Goal: Task Accomplishment & Management: Use online tool/utility

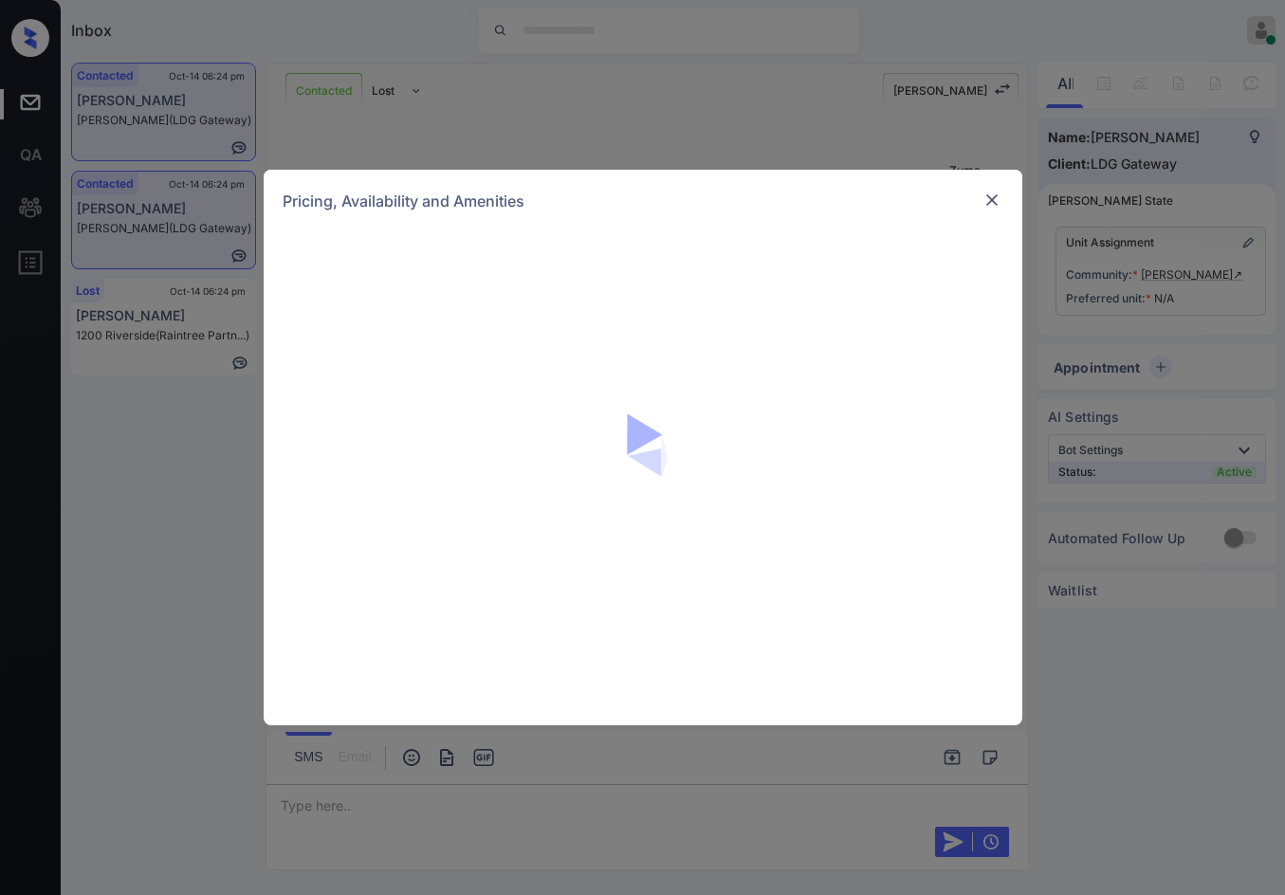
scroll to position [977, 0]
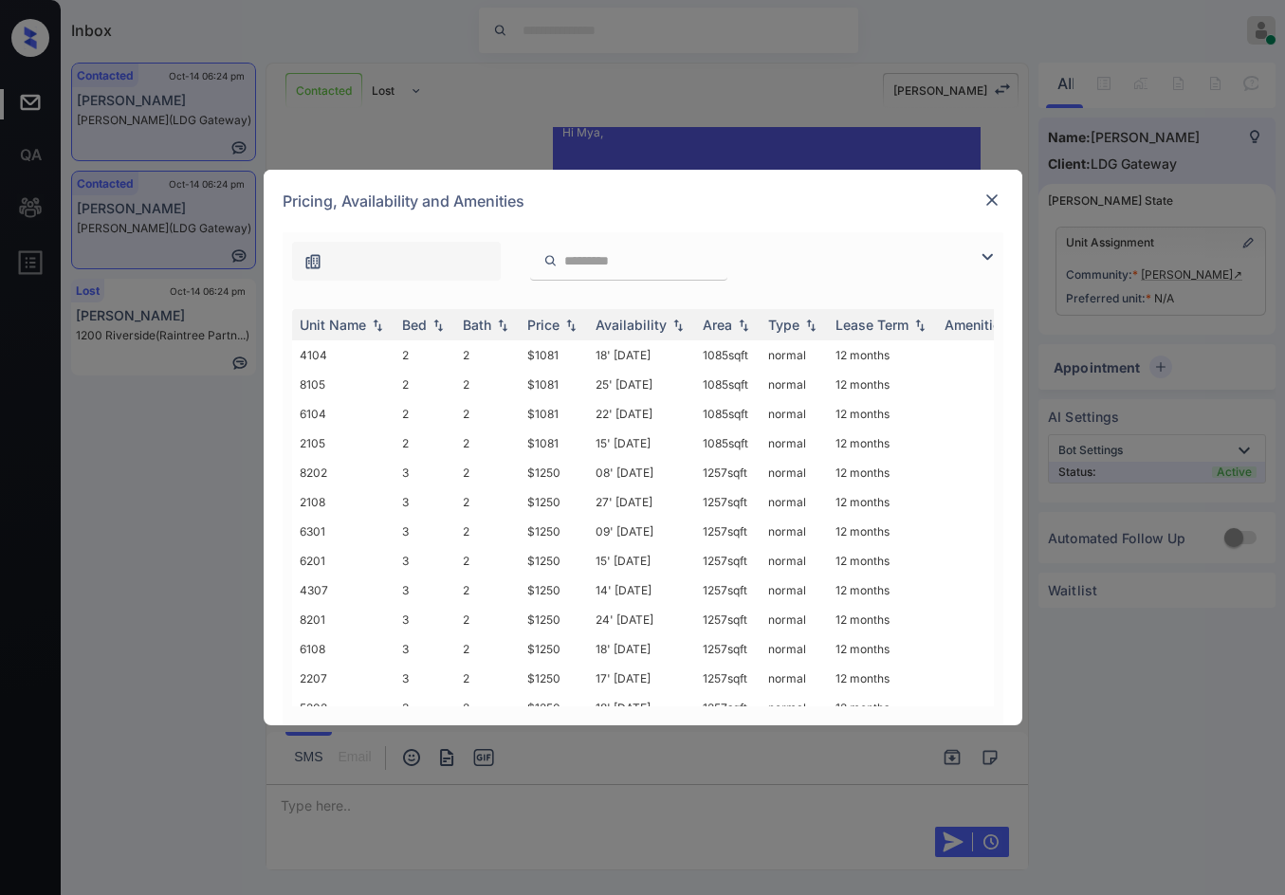
click at [982, 255] on img at bounding box center [987, 257] width 23 height 23
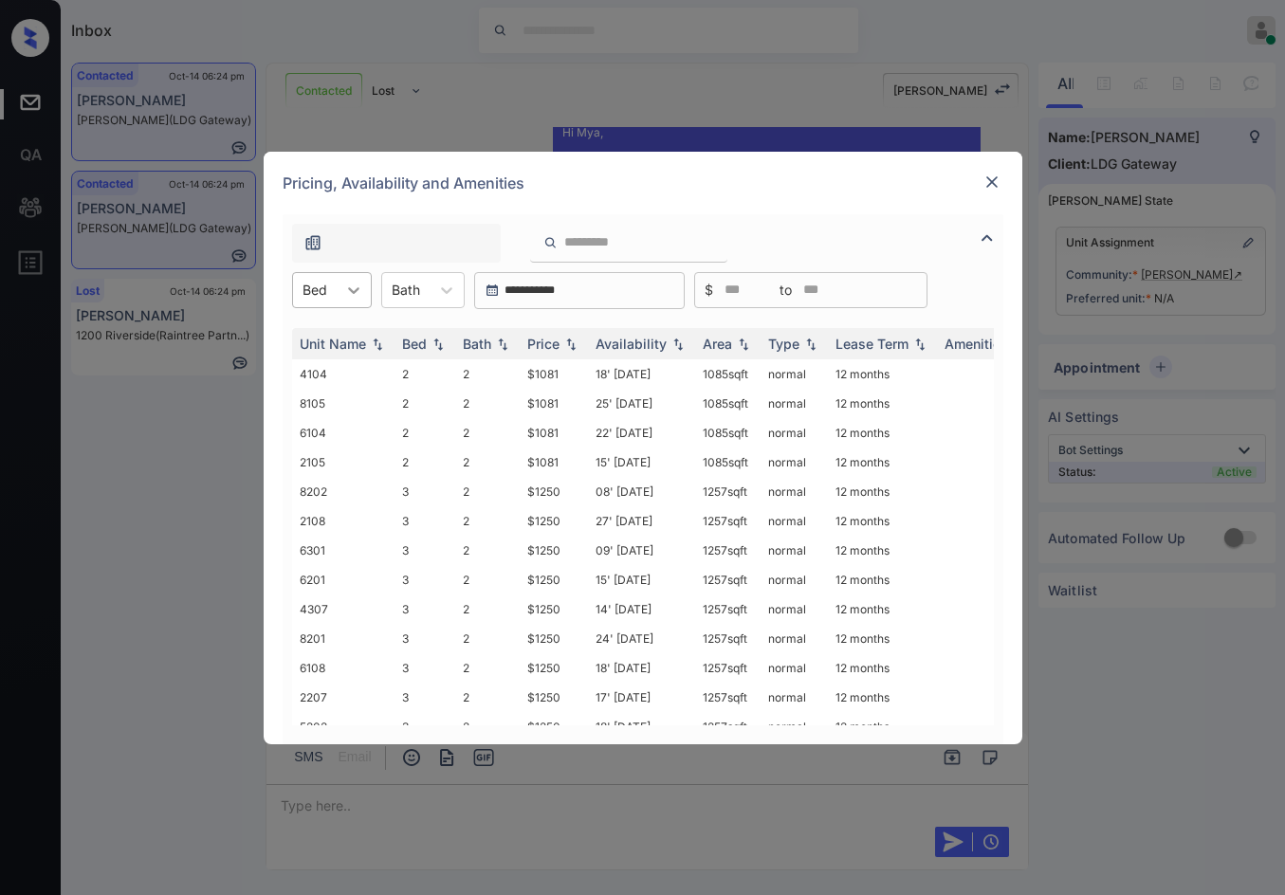
click at [338, 284] on div at bounding box center [354, 290] width 34 height 34
click at [342, 351] on div "2" at bounding box center [332, 337] width 80 height 34
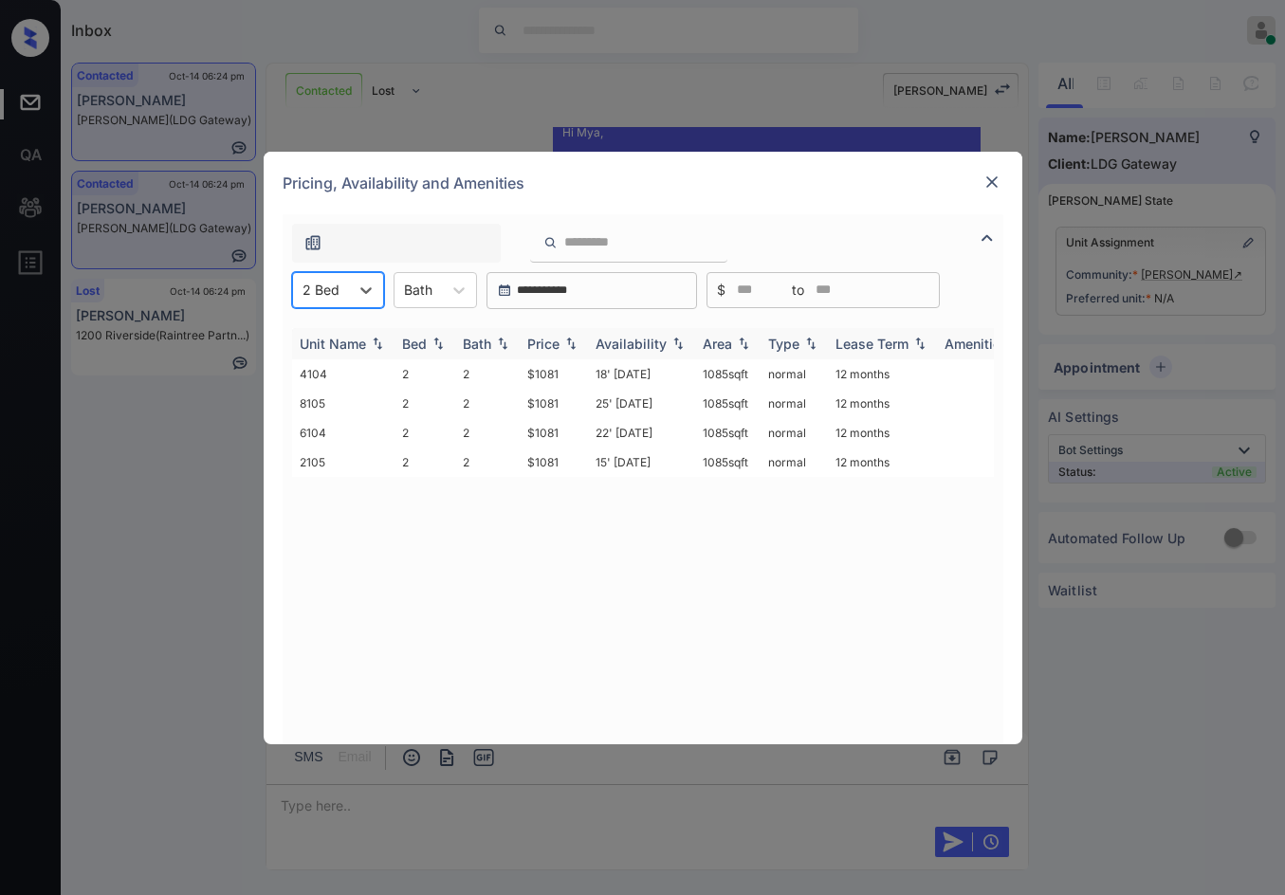
click at [577, 341] on img at bounding box center [570, 343] width 19 height 13
click at [577, 341] on img at bounding box center [570, 344] width 19 height 14
drag, startPoint x: 523, startPoint y: 369, endPoint x: 571, endPoint y: 367, distance: 48.4
click at [571, 367] on td "$1081" at bounding box center [554, 373] width 68 height 29
click at [572, 373] on td "$1081" at bounding box center [554, 373] width 68 height 29
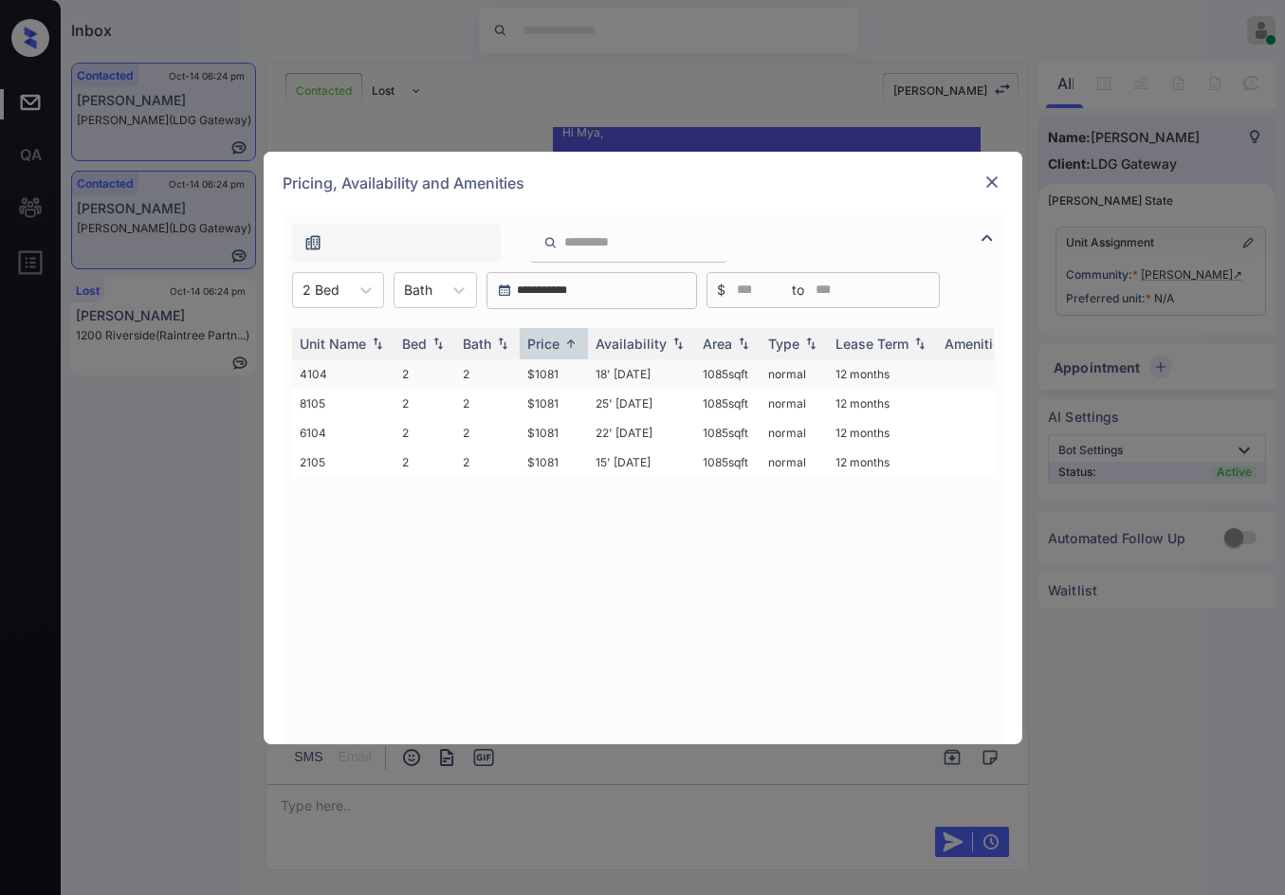
click at [572, 373] on td "$1081" at bounding box center [554, 373] width 68 height 29
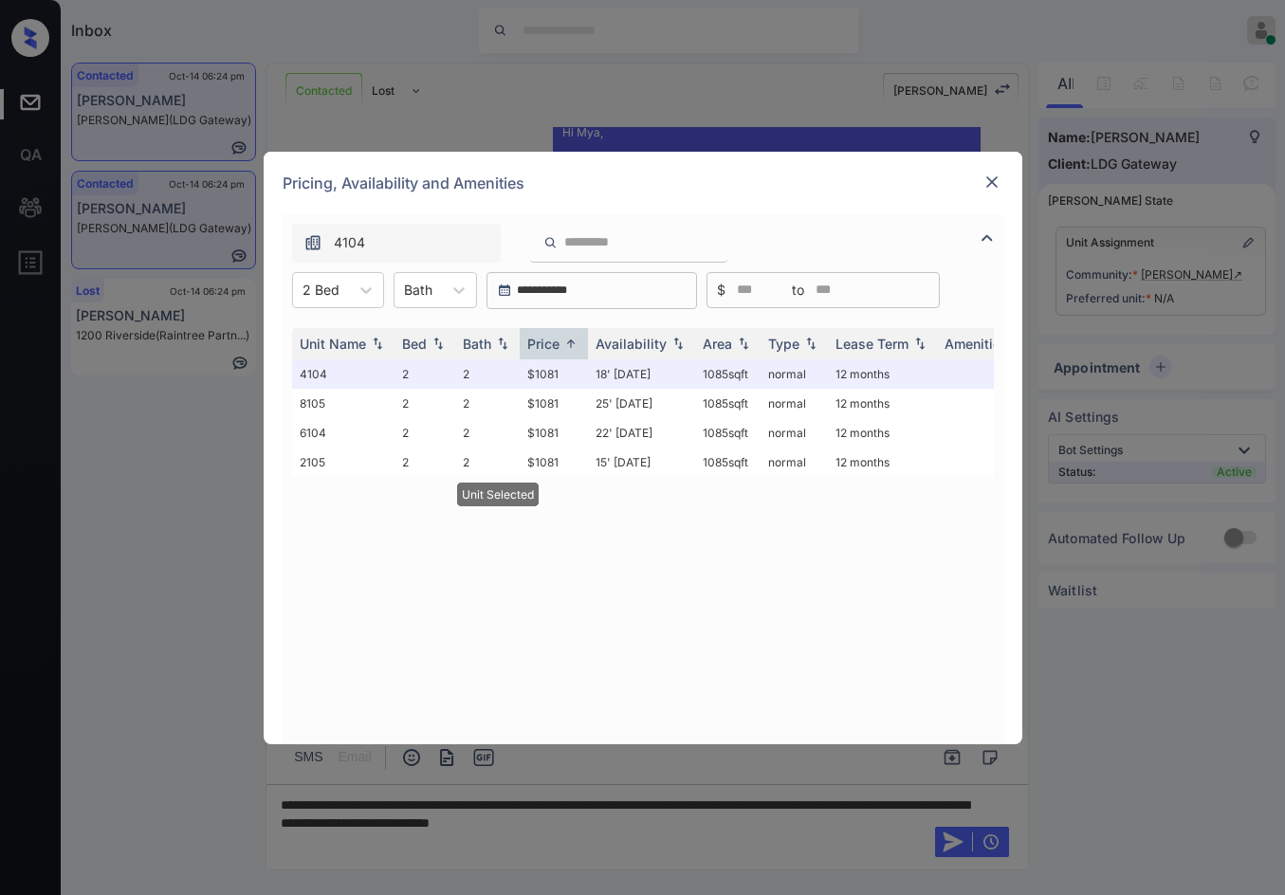
click at [987, 180] on img at bounding box center [991, 182] width 19 height 19
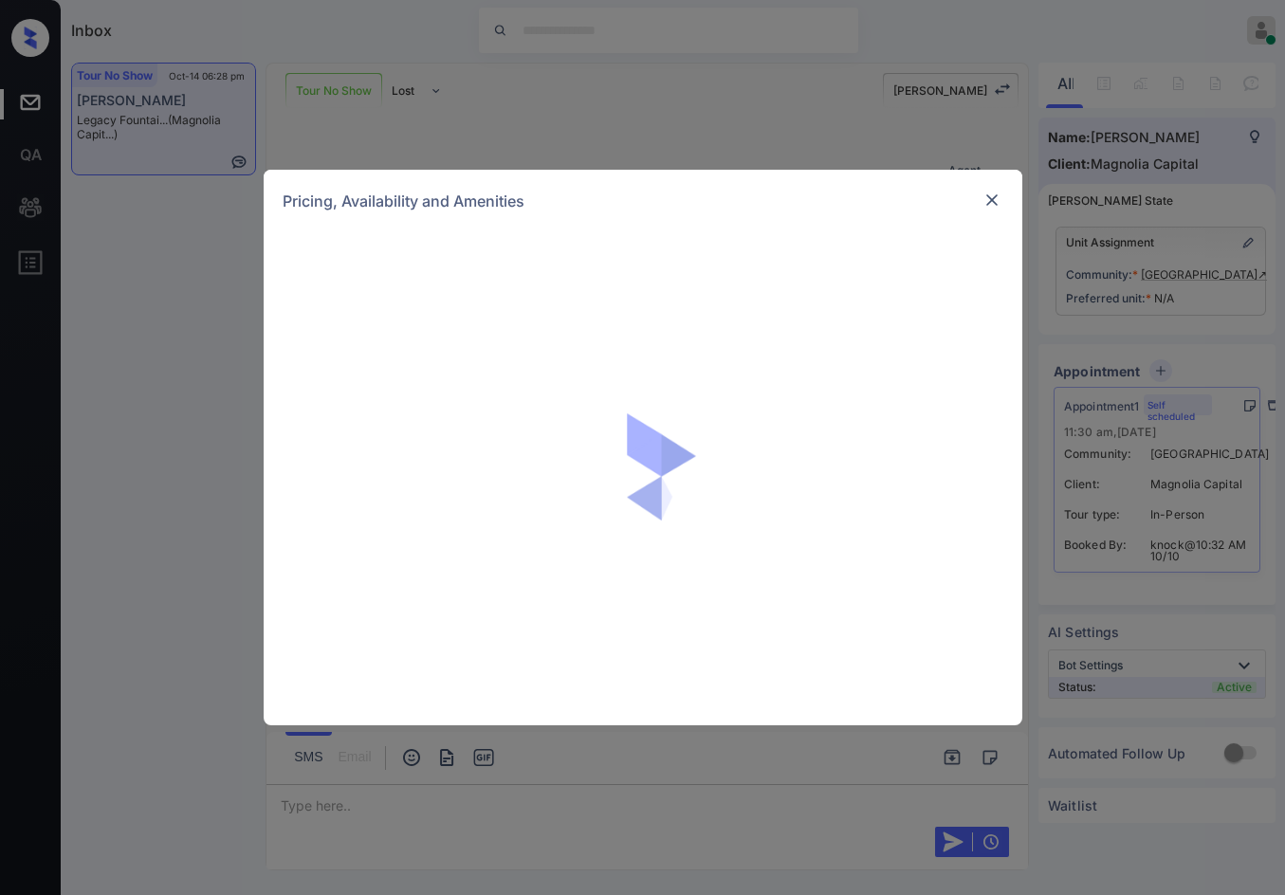
scroll to position [4280, 0]
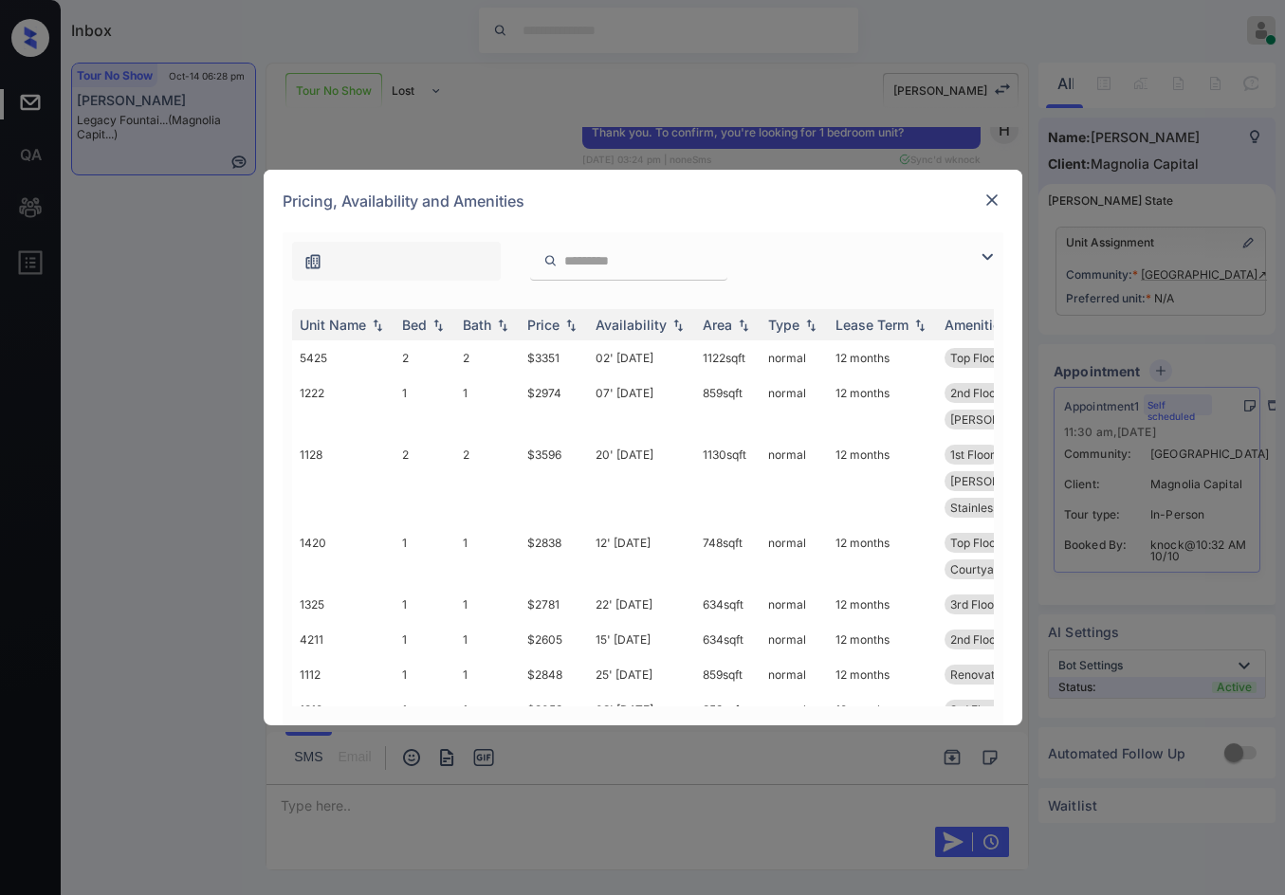
click at [991, 263] on img at bounding box center [987, 257] width 23 height 23
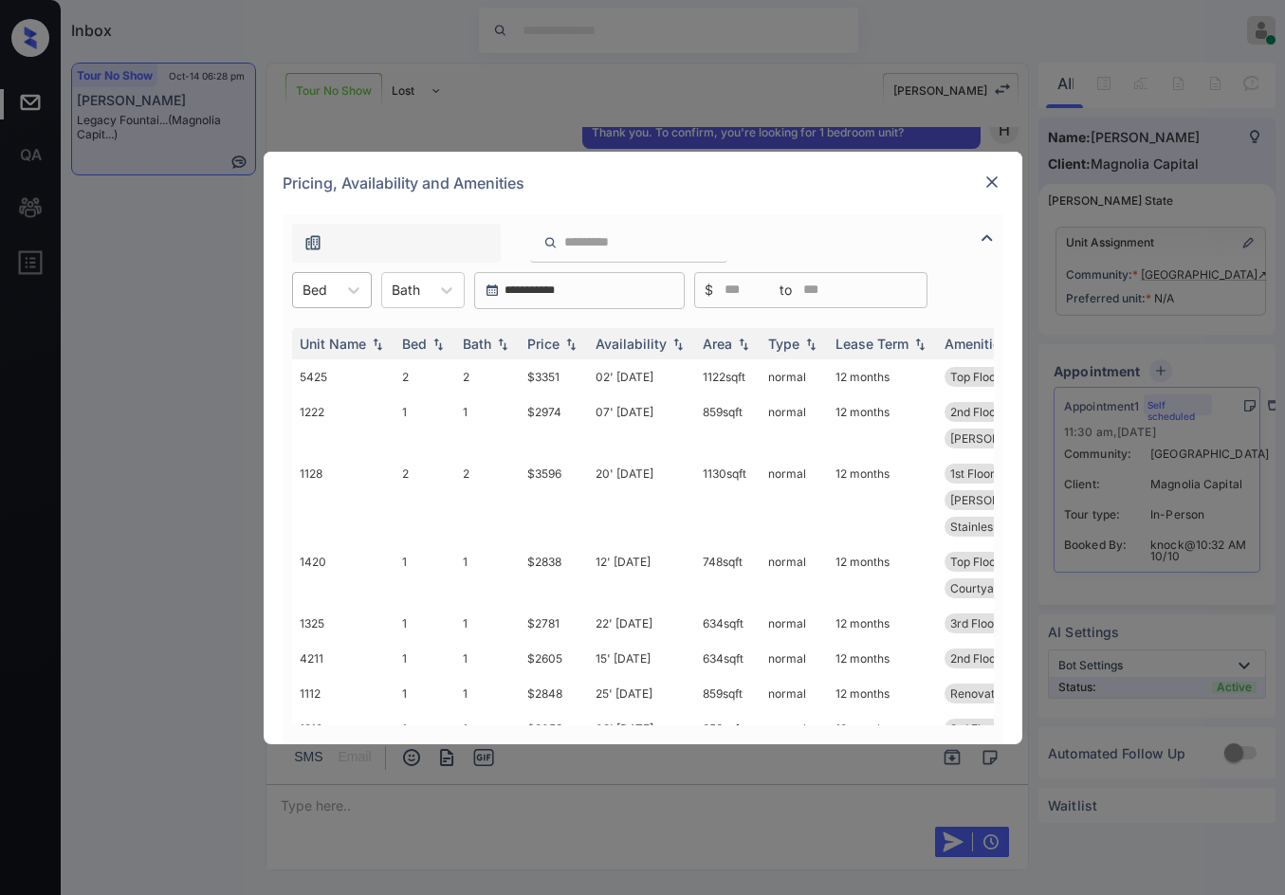
click at [318, 284] on div at bounding box center [315, 290] width 25 height 20
drag, startPoint x: 311, startPoint y: 333, endPoint x: 375, endPoint y: 345, distance: 64.7
click at [317, 336] on div "1" at bounding box center [332, 337] width 80 height 34
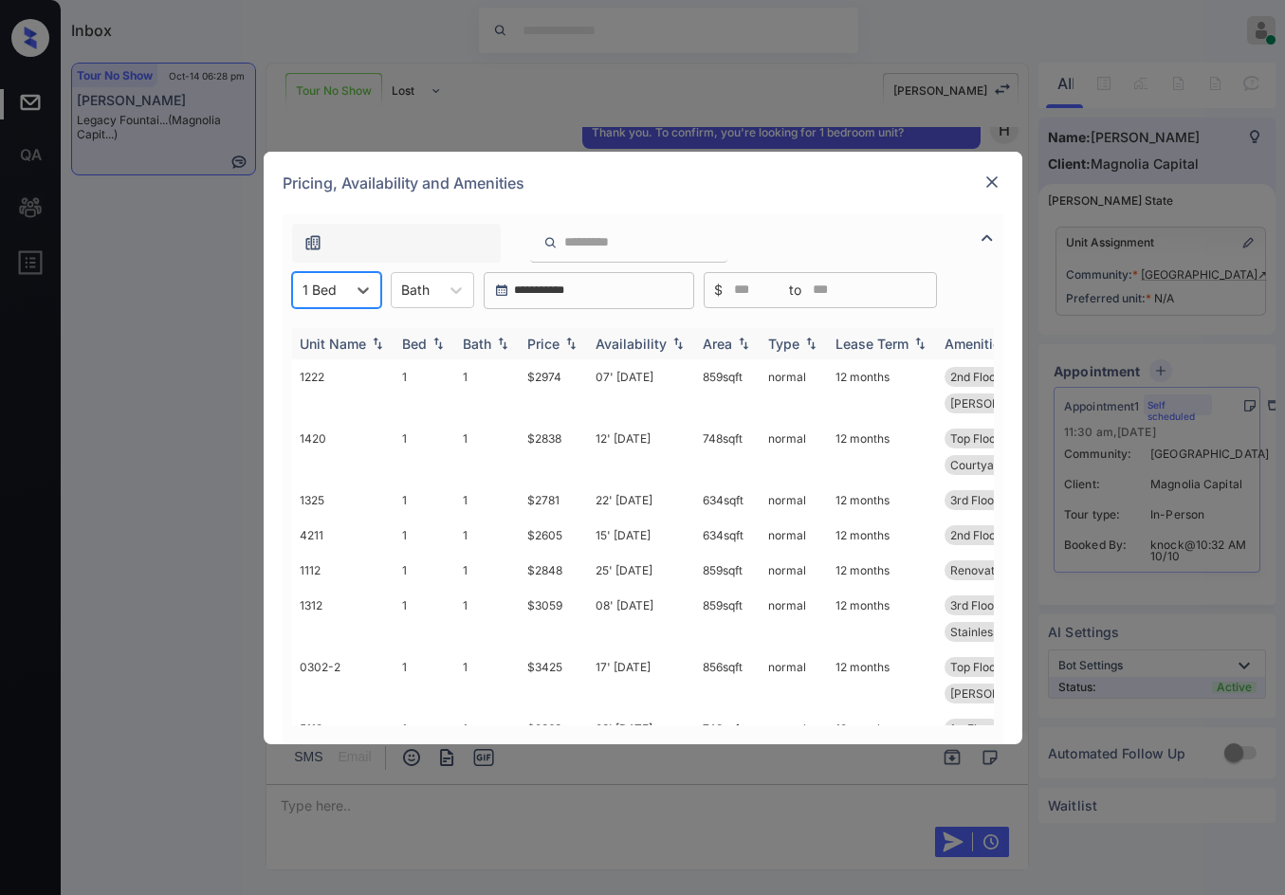
click at [574, 341] on img at bounding box center [570, 343] width 19 height 13
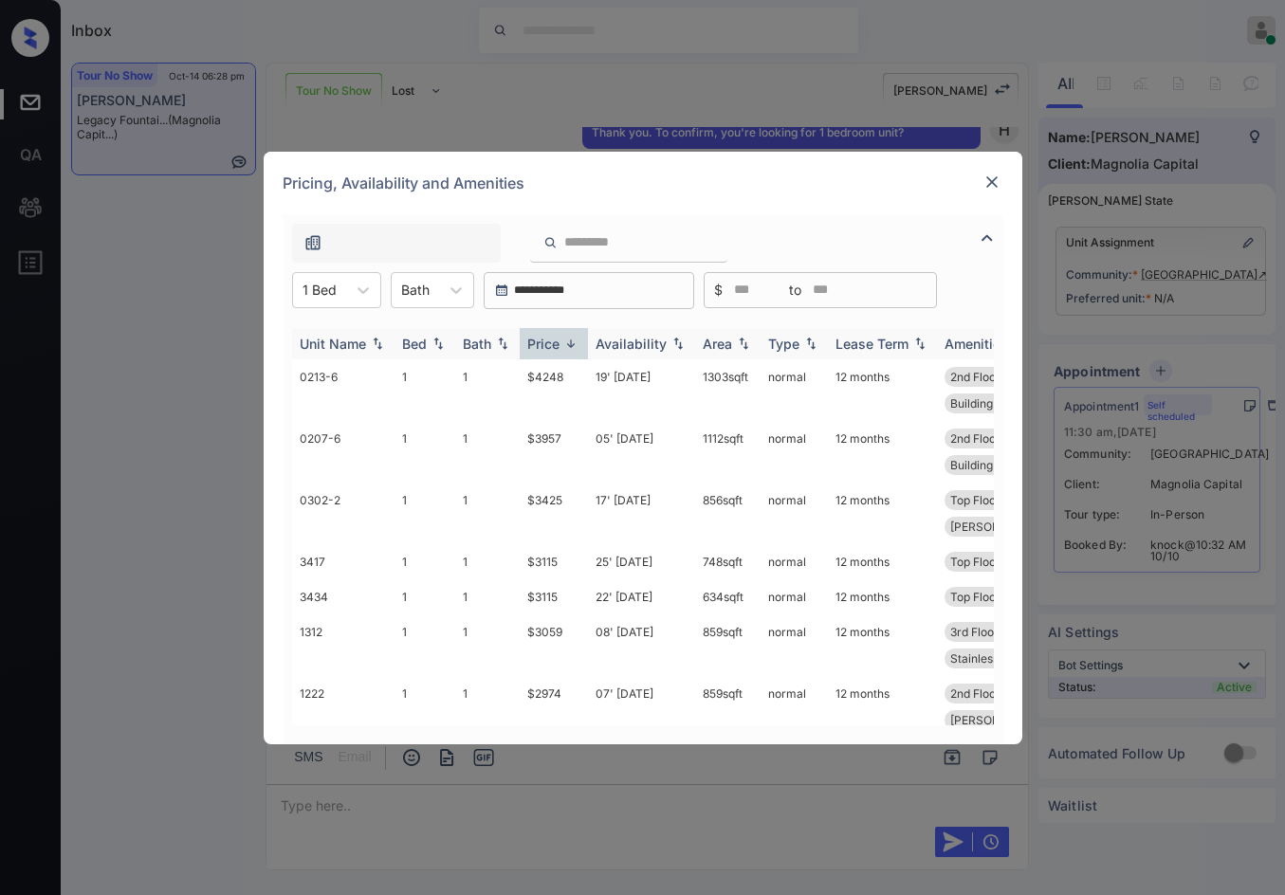
click at [572, 345] on img at bounding box center [570, 344] width 19 height 14
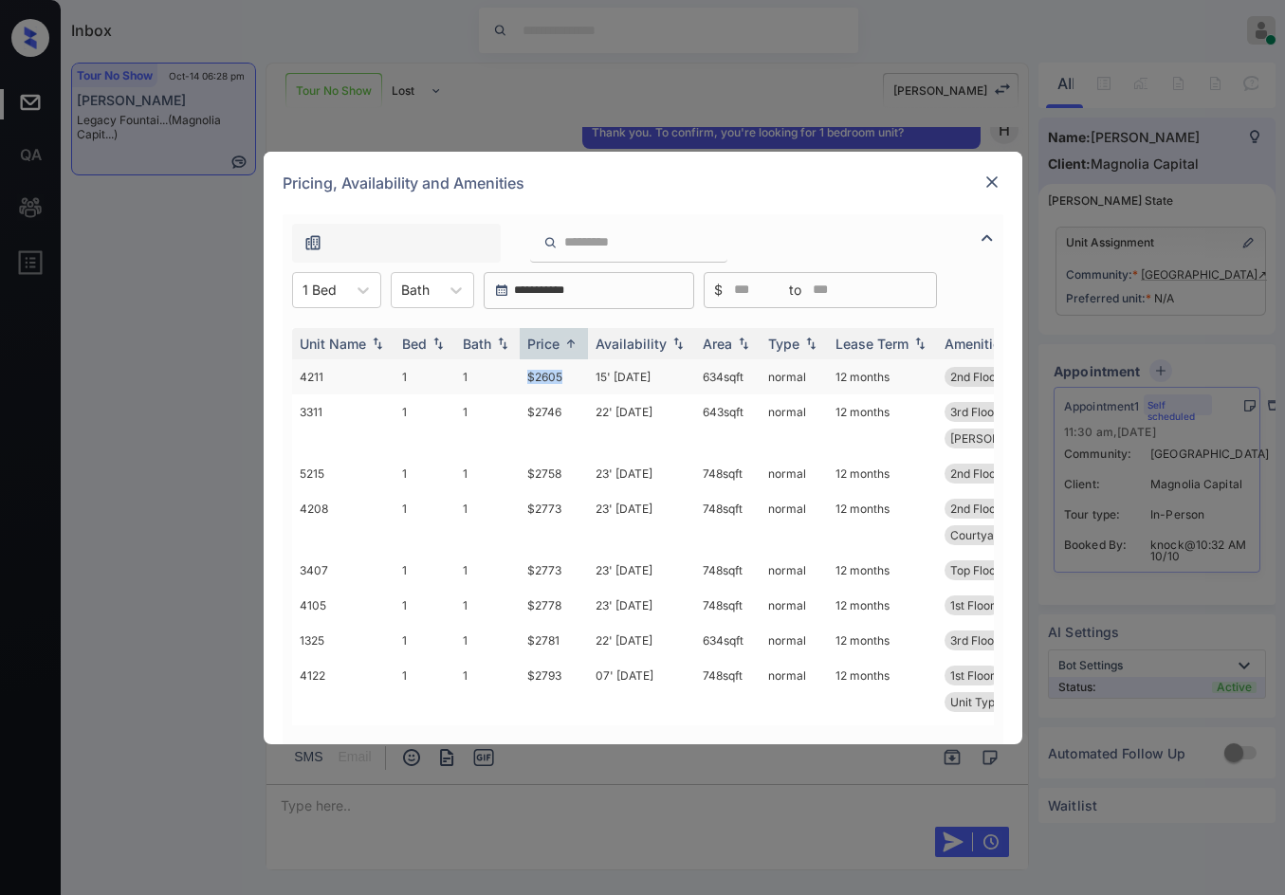
click at [565, 379] on tr "4211 1 1 $2605 15' Nov 25 634 sqft normal 12 months 2nd Floor Renovated 1BR" at bounding box center [787, 376] width 991 height 35
copy tr "$2605"
drag, startPoint x: 320, startPoint y: 283, endPoint x: 325, endPoint y: 301, distance: 18.9
click at [320, 283] on div at bounding box center [320, 290] width 34 height 20
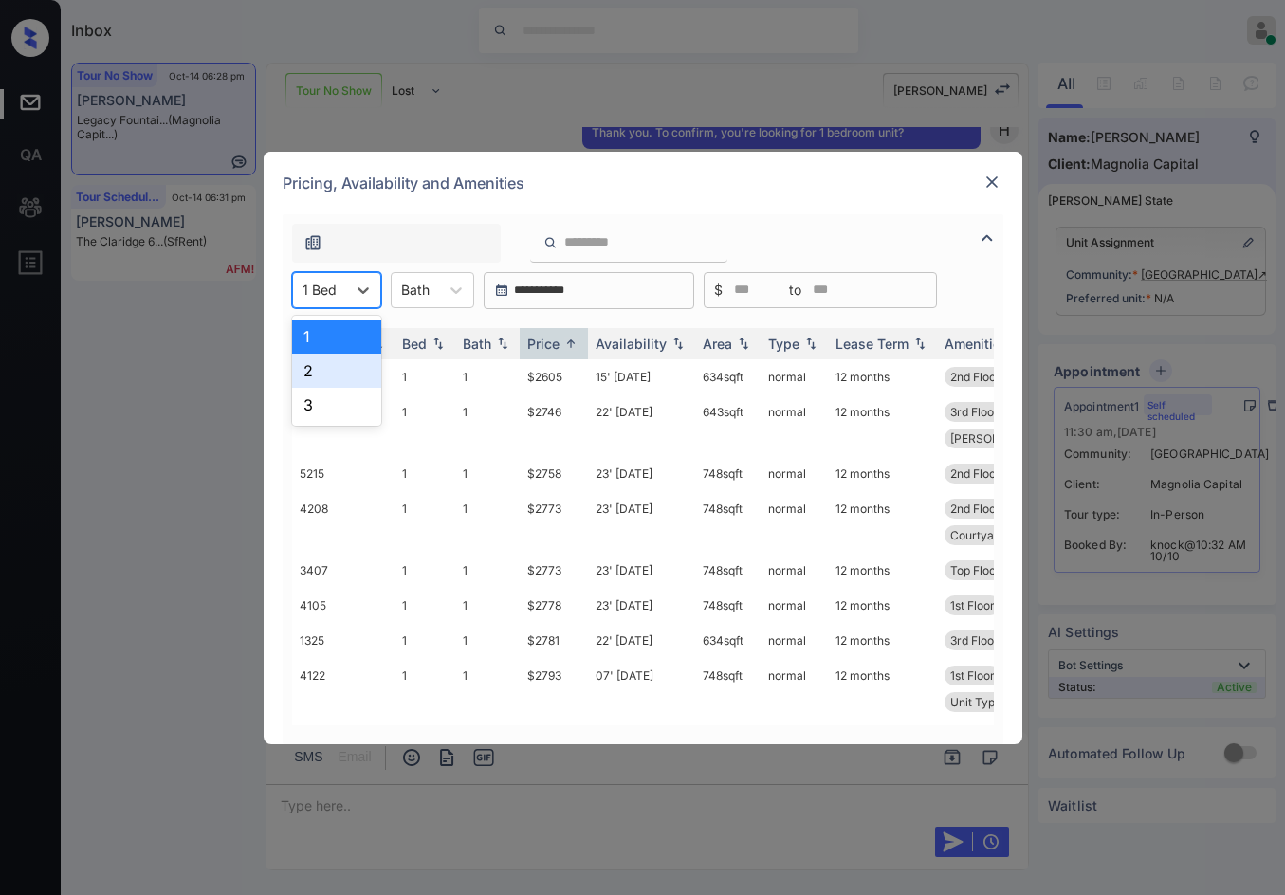
click at [345, 359] on div "2" at bounding box center [336, 371] width 89 height 34
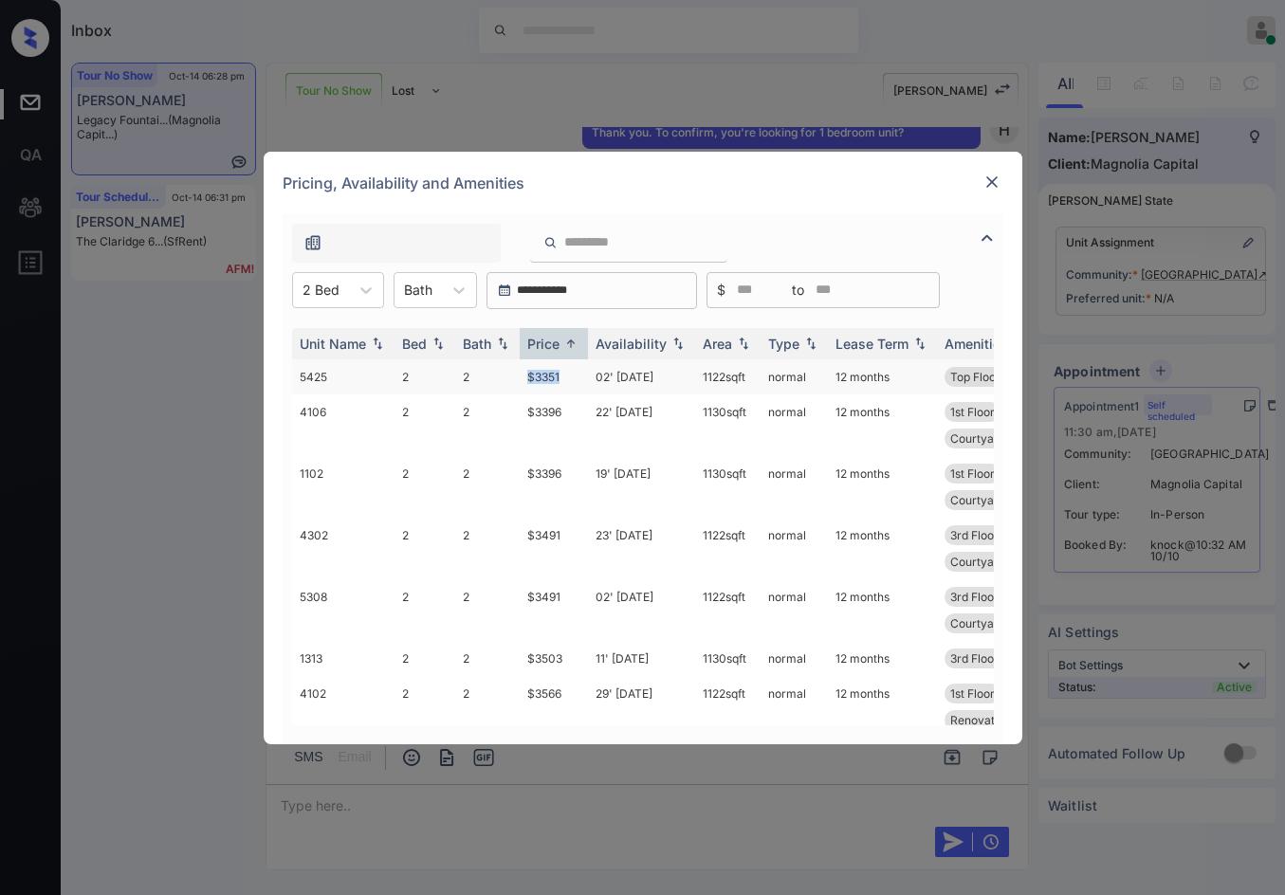
drag, startPoint x: 520, startPoint y: 384, endPoint x: 577, endPoint y: 382, distance: 56.9
click at [577, 382] on td "$3351" at bounding box center [554, 376] width 68 height 35
copy td "$3351"
click at [162, 627] on div "**********" at bounding box center [642, 447] width 1285 height 895
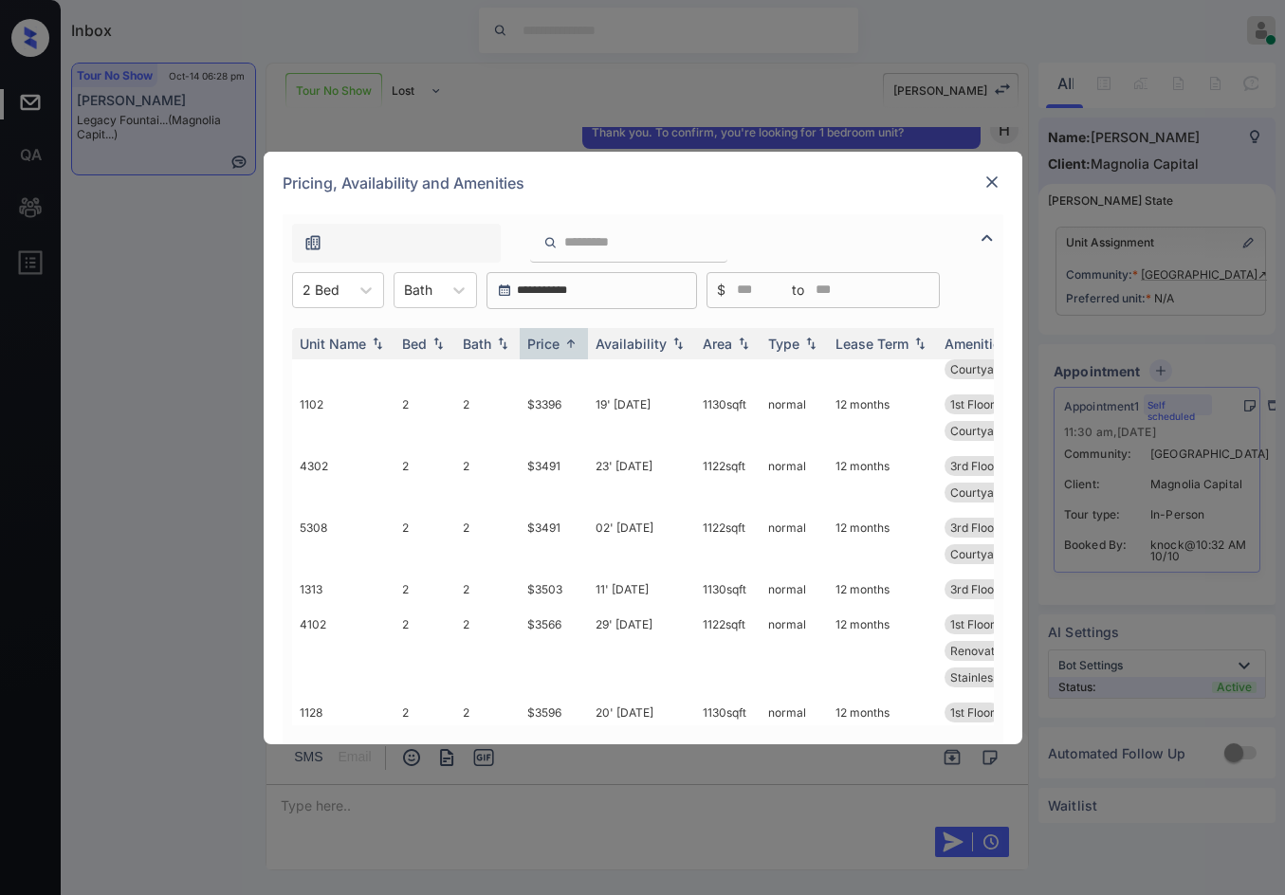
scroll to position [141, 0]
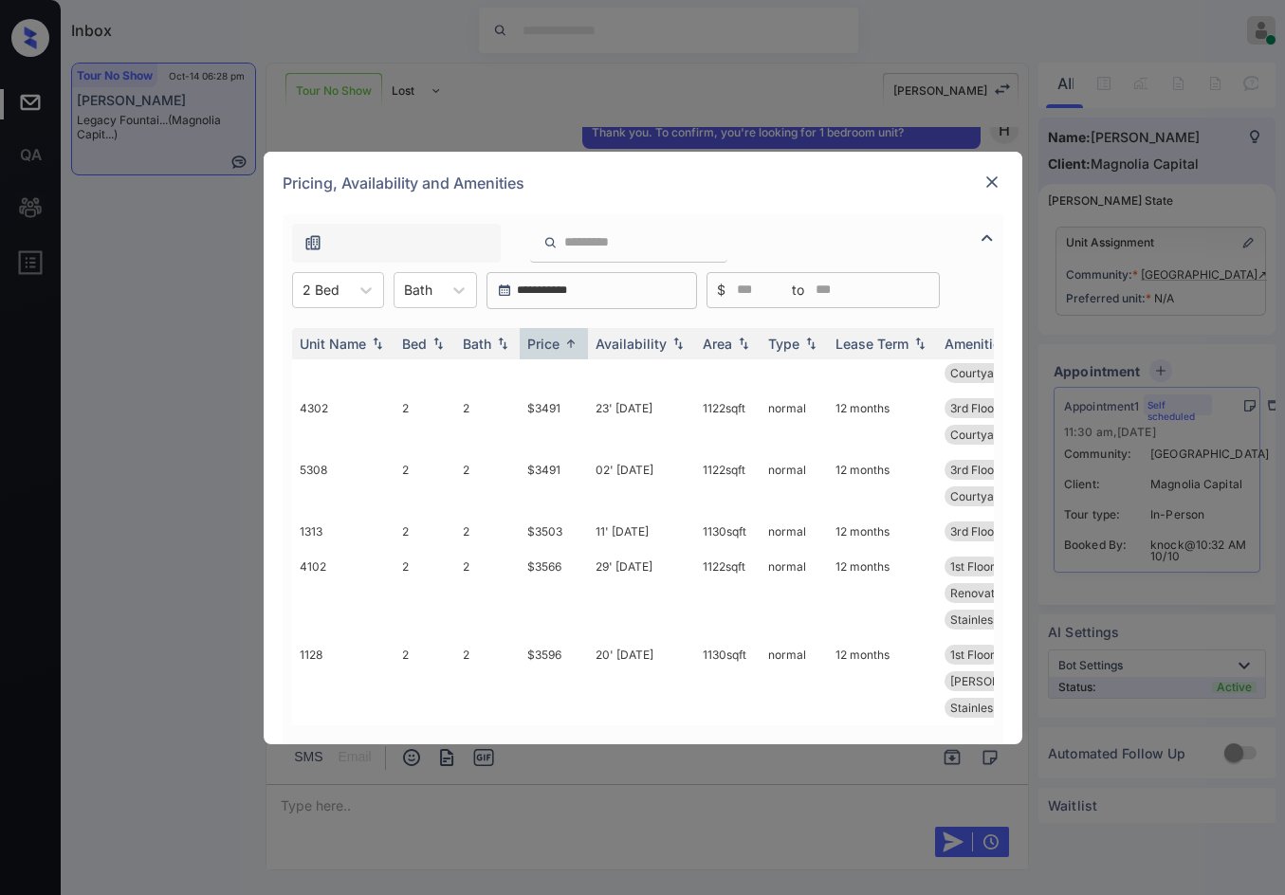
click at [993, 171] on div at bounding box center [992, 182] width 23 height 23
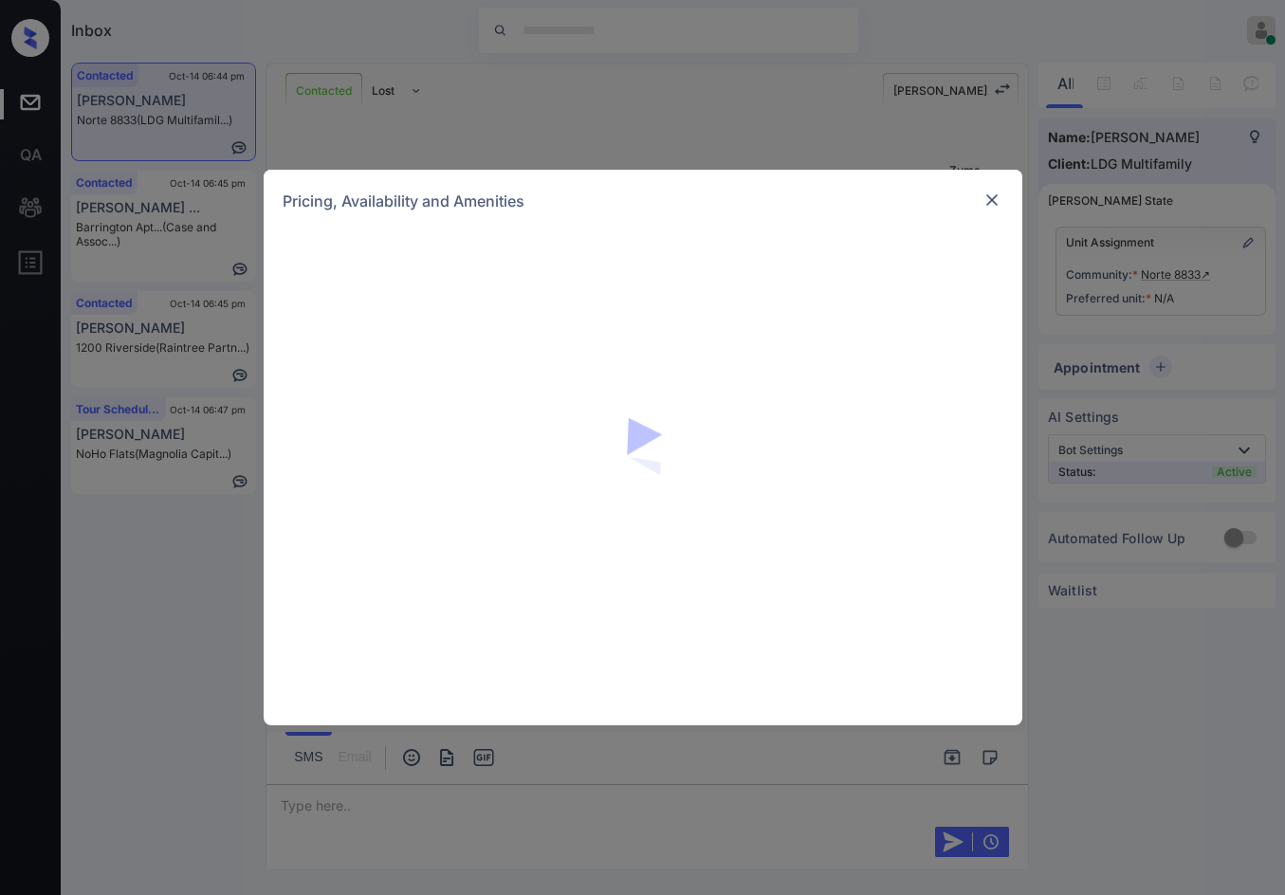
scroll to position [772, 0]
click at [999, 203] on img at bounding box center [991, 200] width 19 height 19
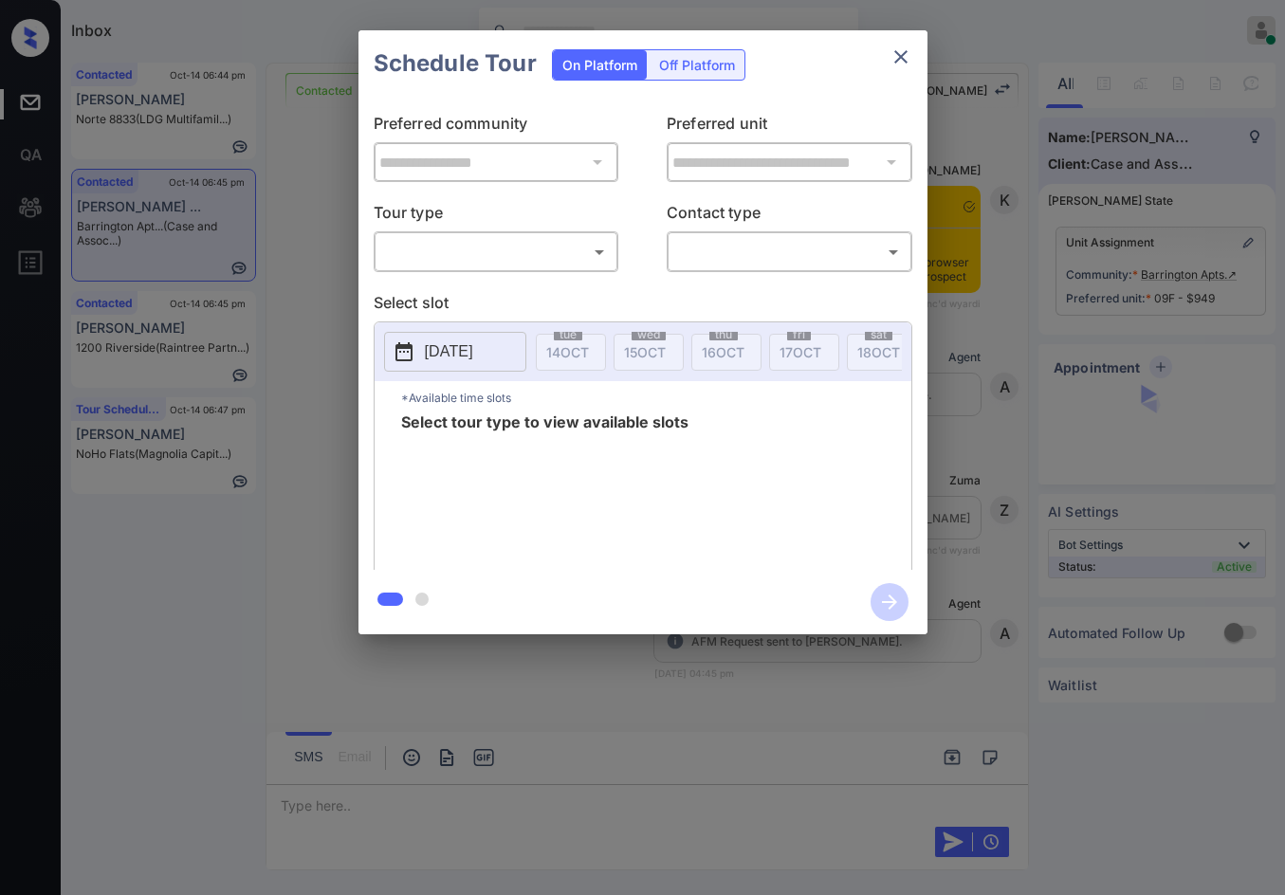
scroll to position [1481, 0]
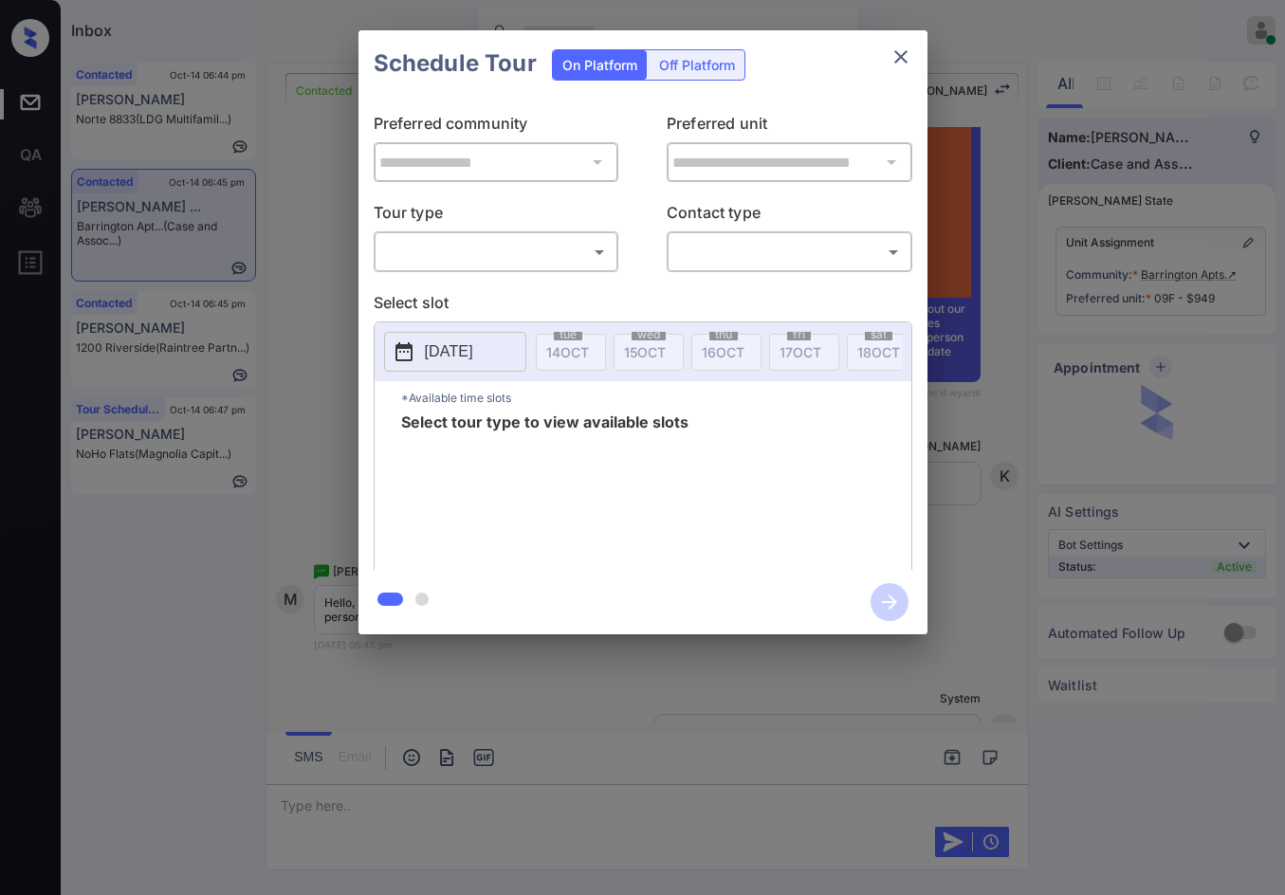
click at [514, 257] on body "Inbox Jezcil Usanastre Online Set yourself offline Set yourself on break Profil…" at bounding box center [642, 447] width 1285 height 895
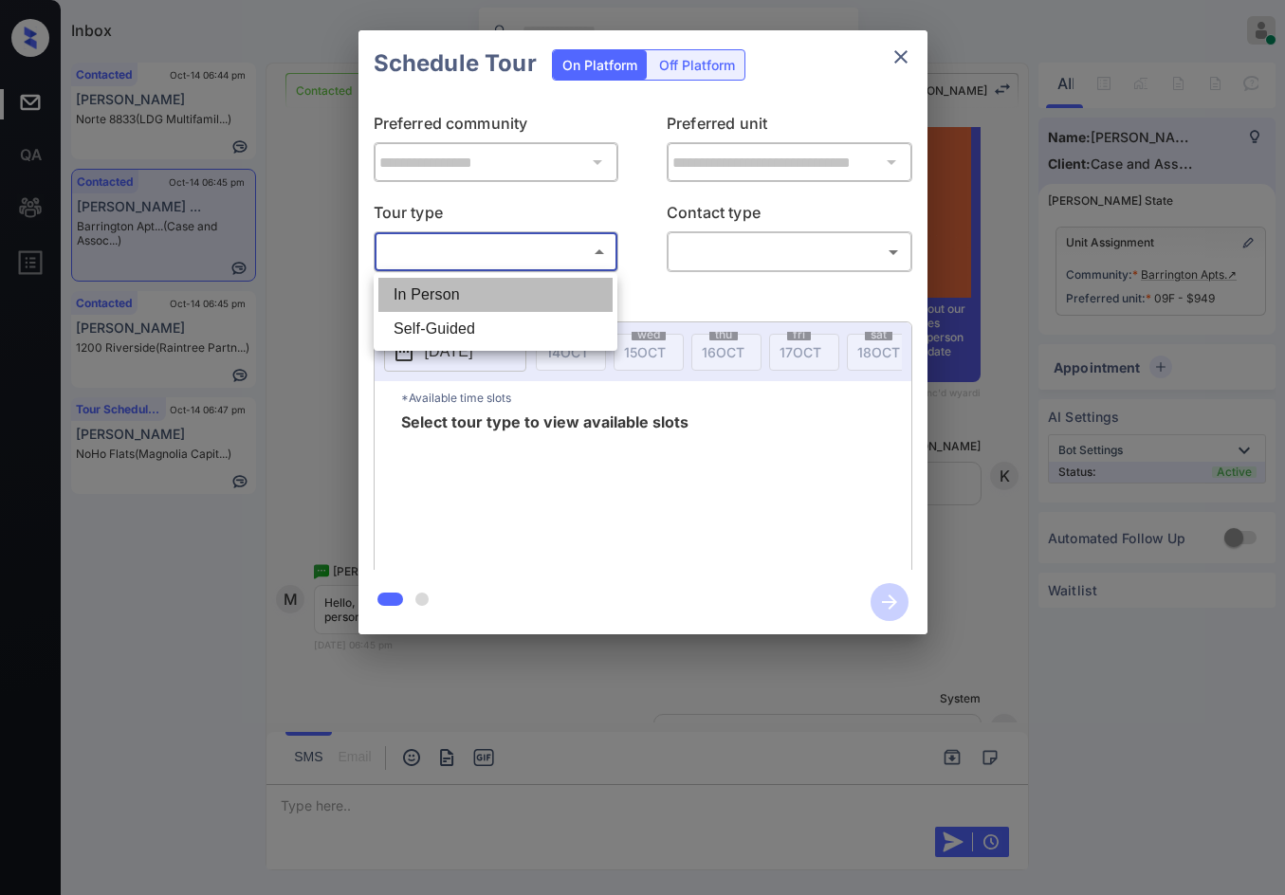
click at [490, 284] on li "In Person" at bounding box center [495, 295] width 234 height 34
type input "********"
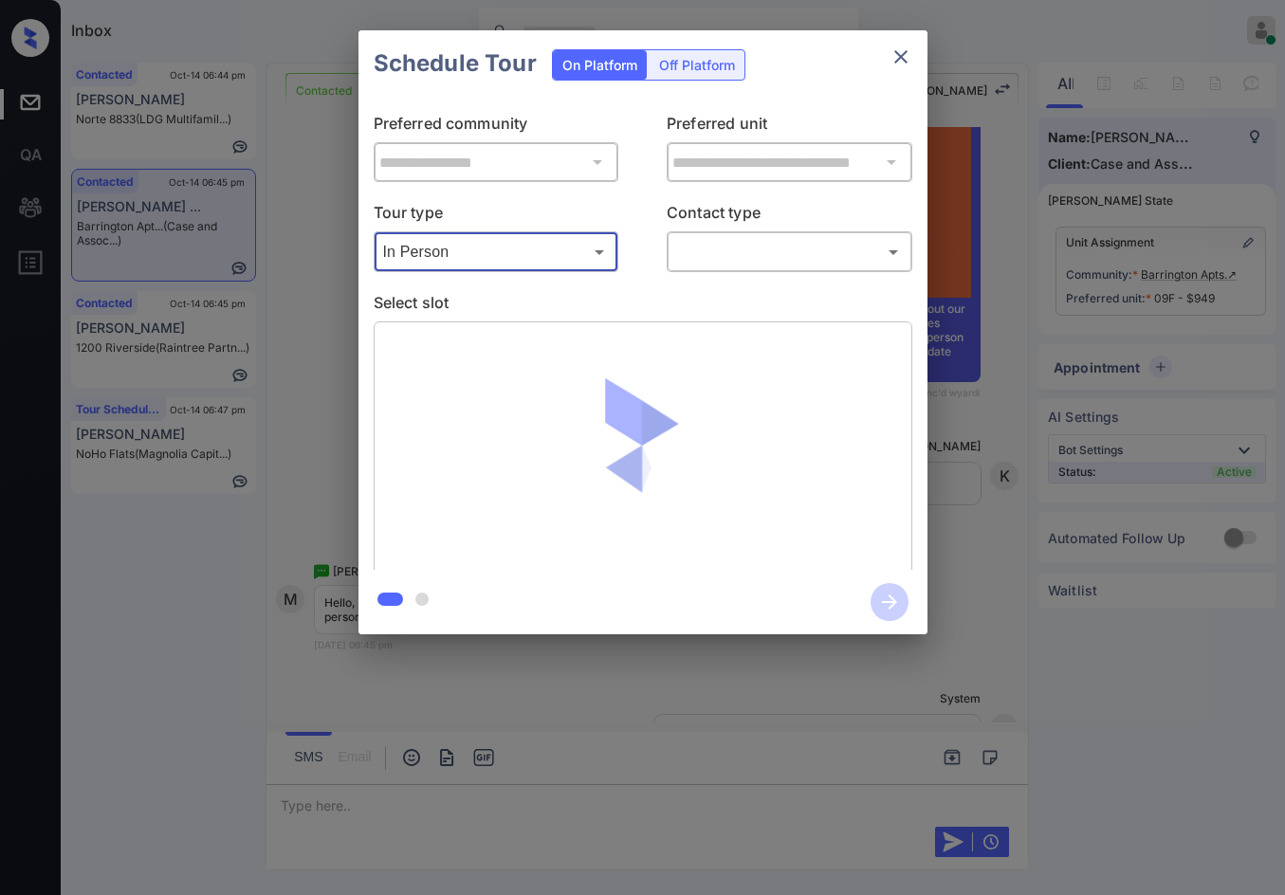
click at [689, 255] on body "Inbox Jezcil Usanastre Online Set yourself offline Set yourself on break Profil…" at bounding box center [642, 447] width 1285 height 895
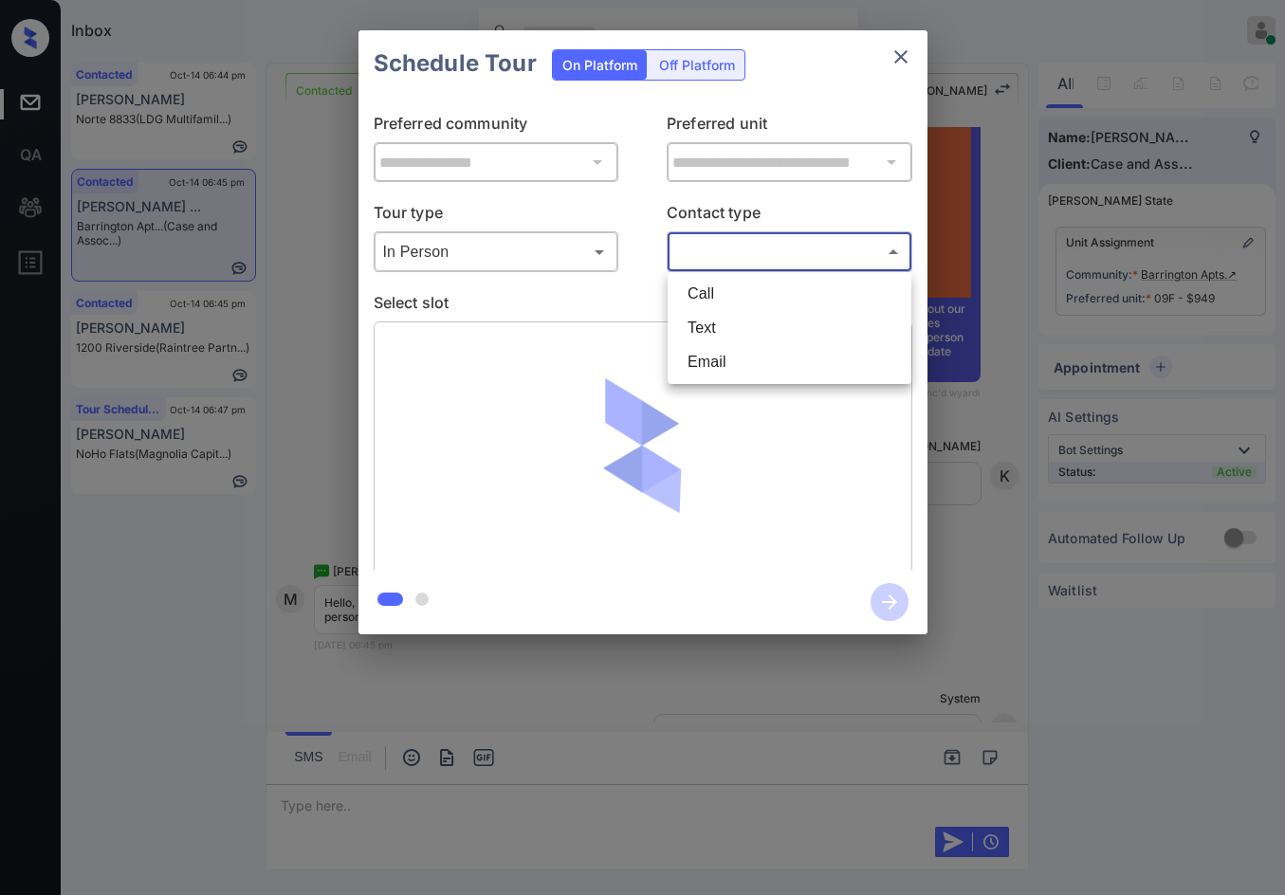
click at [704, 318] on li "Text" at bounding box center [789, 328] width 234 height 34
type input "****"
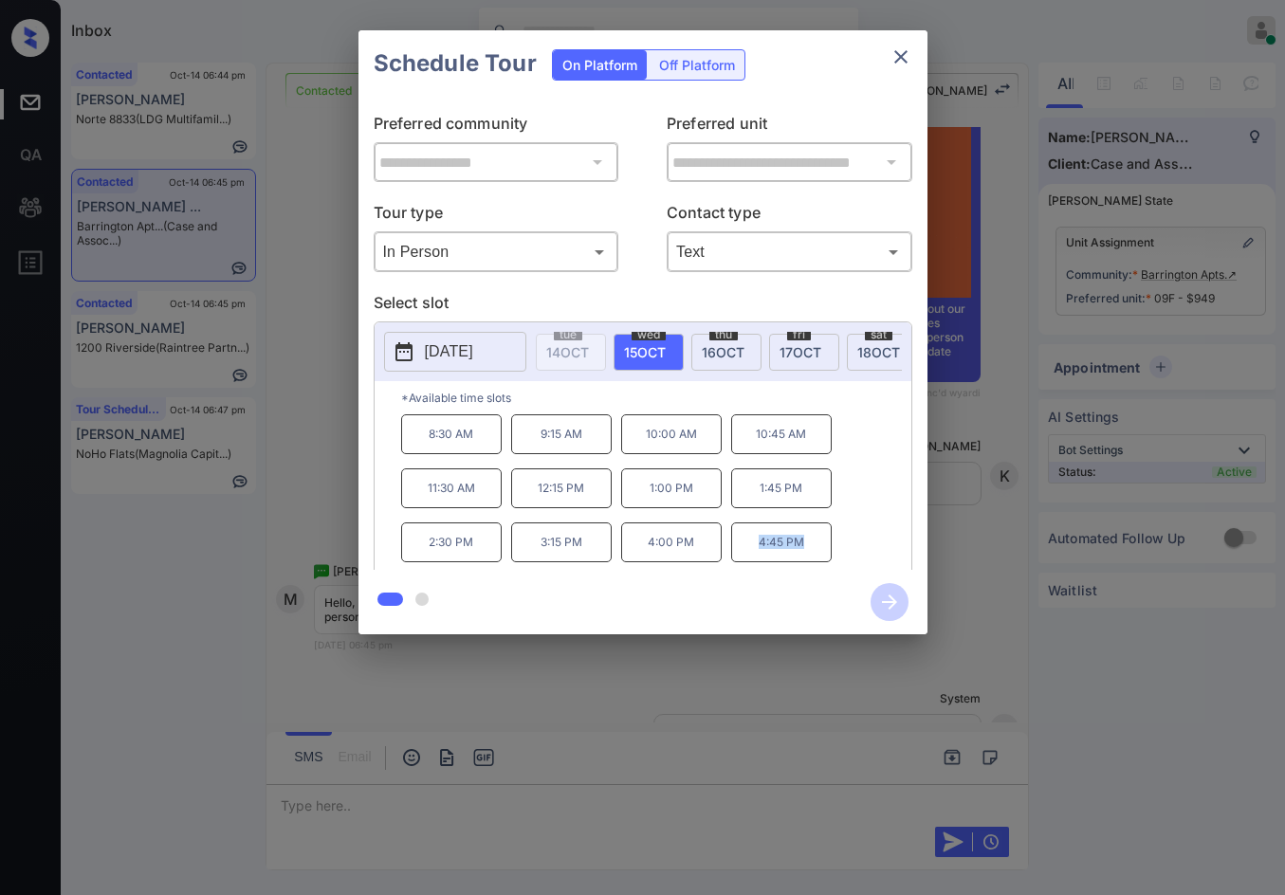
drag, startPoint x: 771, startPoint y: 557, endPoint x: 802, endPoint y: 555, distance: 31.4
click at [802, 555] on p "4:45 PM" at bounding box center [781, 543] width 101 height 40
copy p "4:45 PM"
click at [316, 503] on div "**********" at bounding box center [642, 332] width 1285 height 665
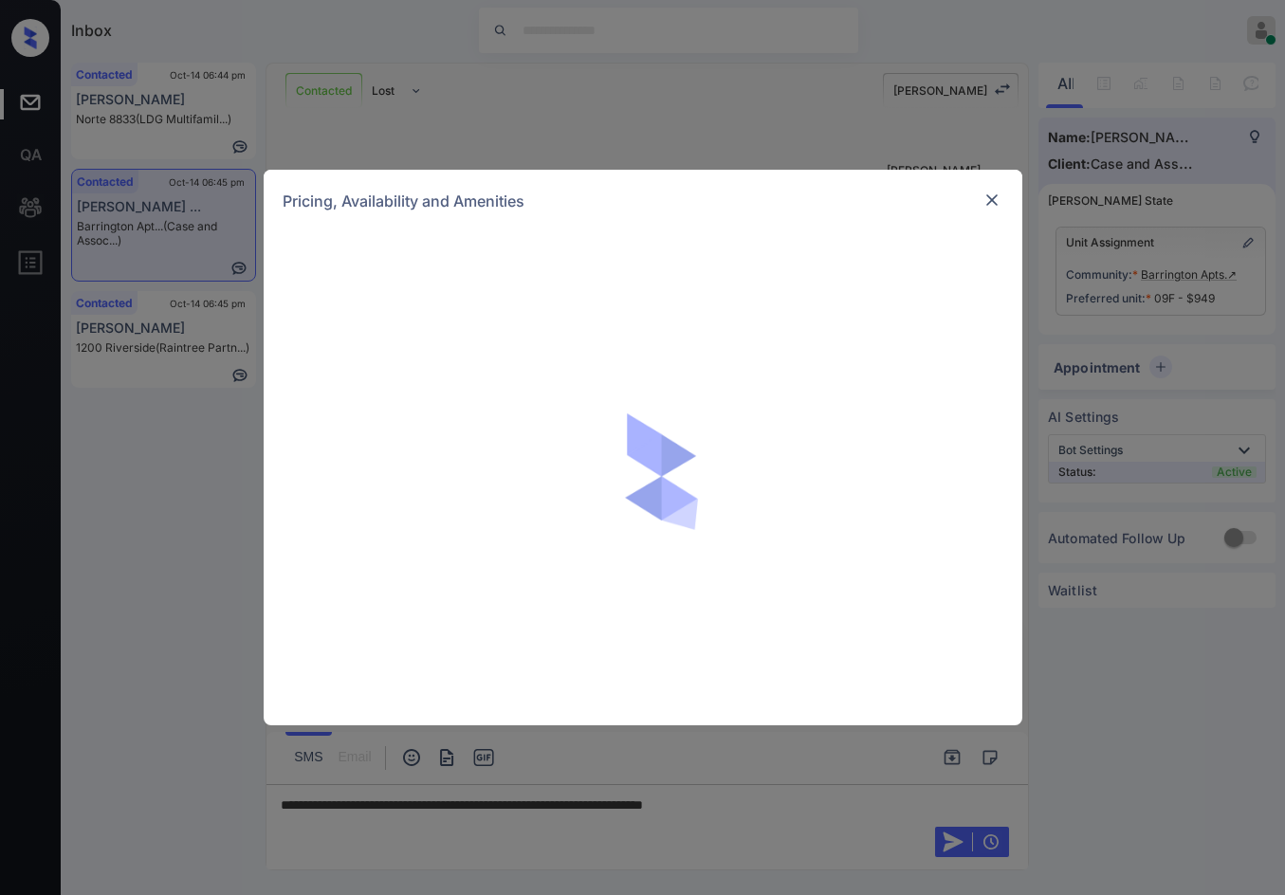
scroll to position [1861, 0]
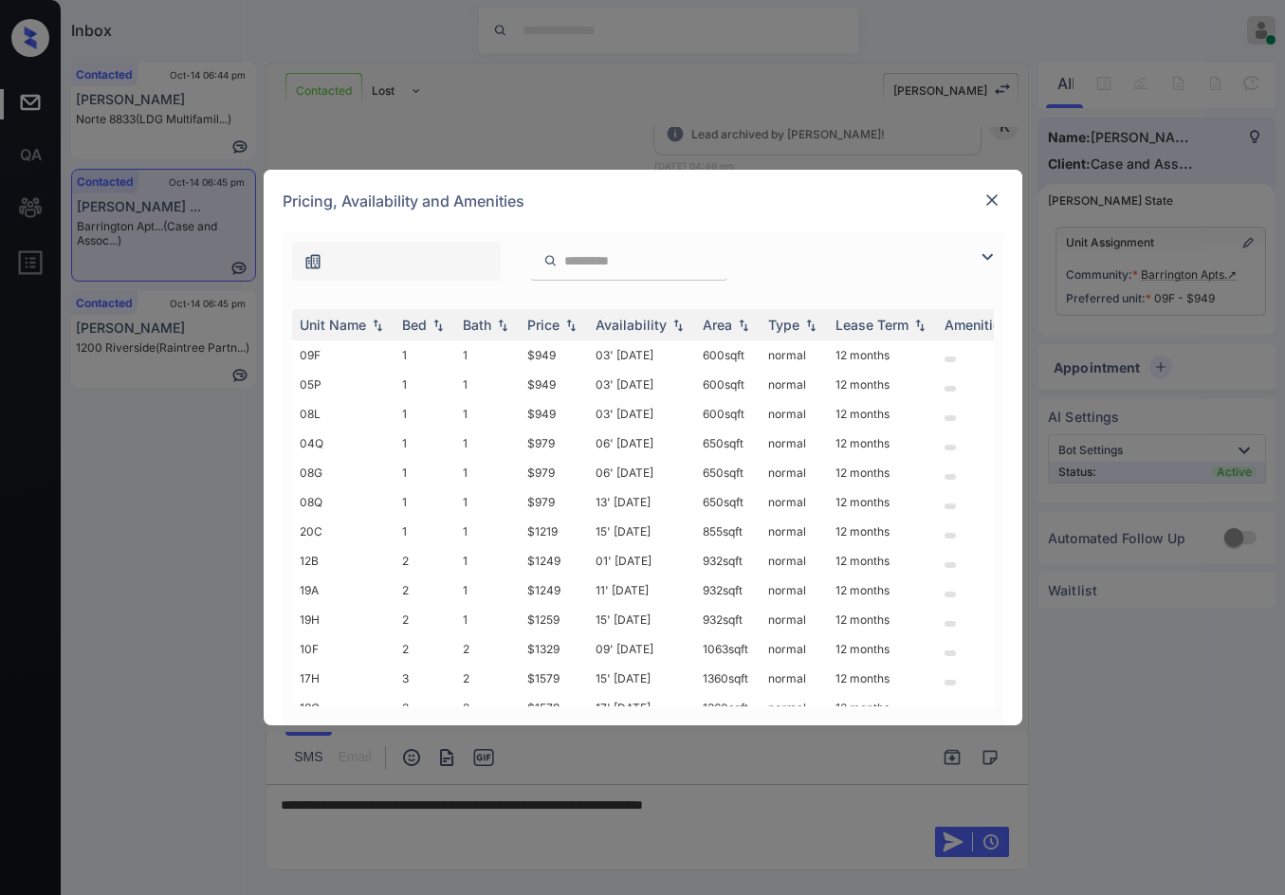
click at [978, 260] on img at bounding box center [987, 257] width 23 height 23
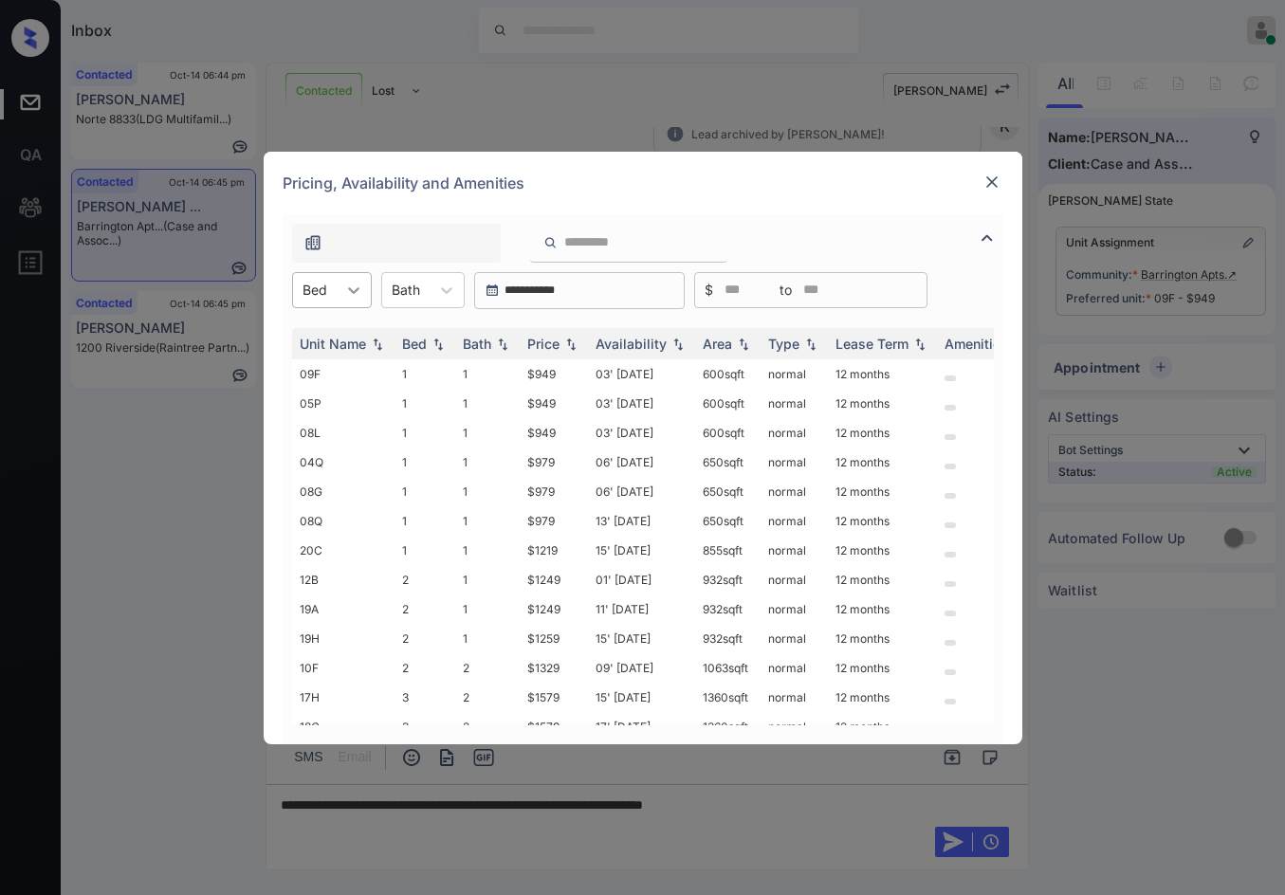
click at [344, 296] on icon at bounding box center [353, 290] width 19 height 19
click at [342, 362] on div "2" at bounding box center [332, 371] width 80 height 34
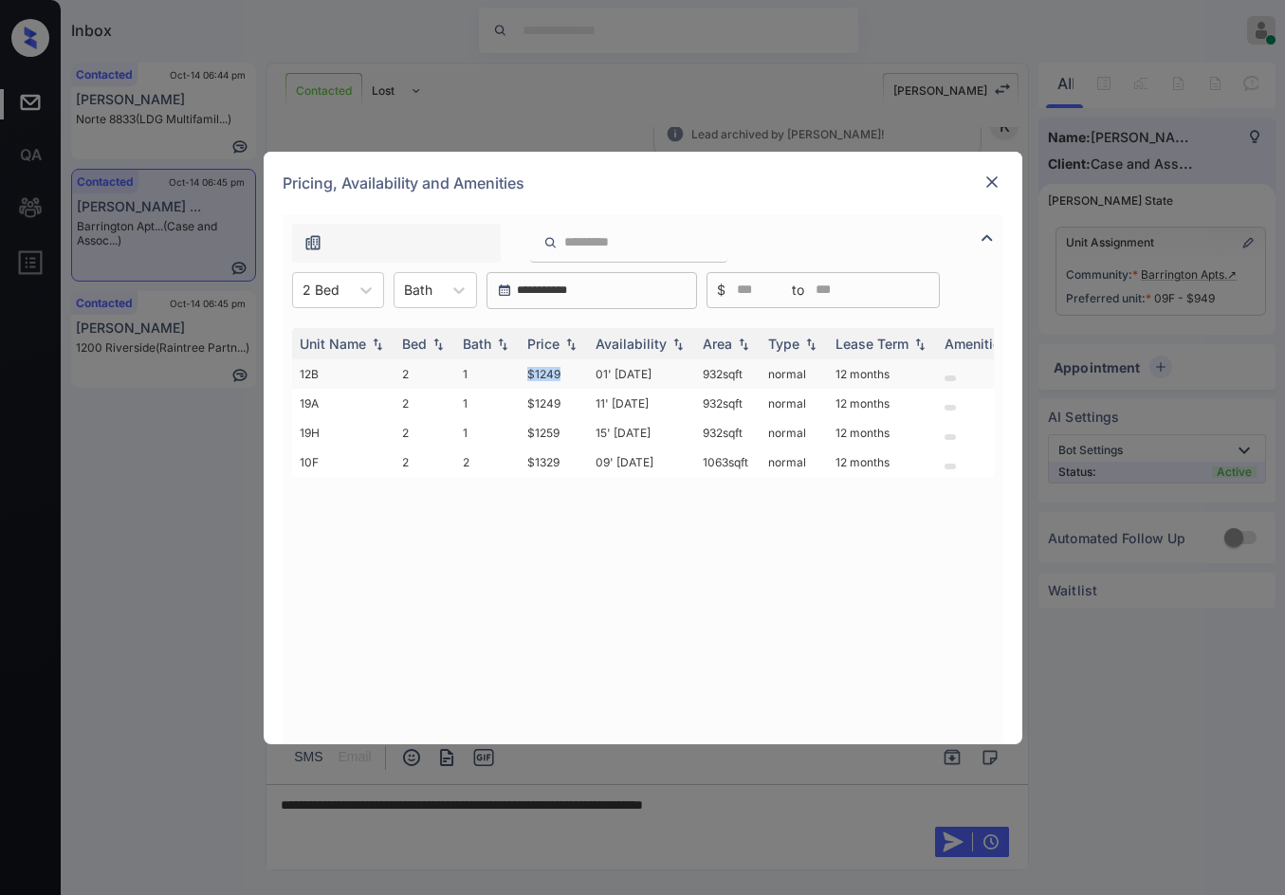
drag, startPoint x: 516, startPoint y: 368, endPoint x: 572, endPoint y: 371, distance: 56.0
click at [572, 370] on tr "12B 2 1 $1249 01' [DATE] 932 sqft normal 12 months" at bounding box center [787, 373] width 991 height 29
copy tr "$1249"
click at [987, 186] on img at bounding box center [991, 182] width 19 height 19
